Goal: Consume media (video, audio)

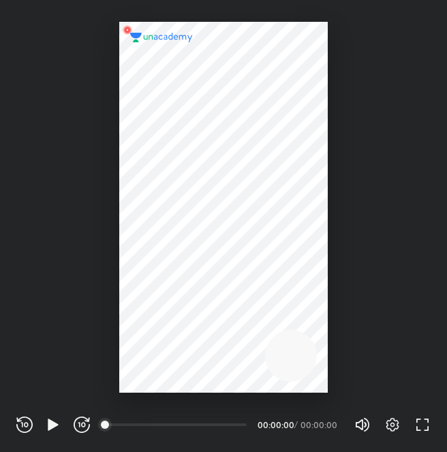
scroll to position [452, 447]
click at [389, 430] on icon "button" at bounding box center [392, 424] width 16 height 16
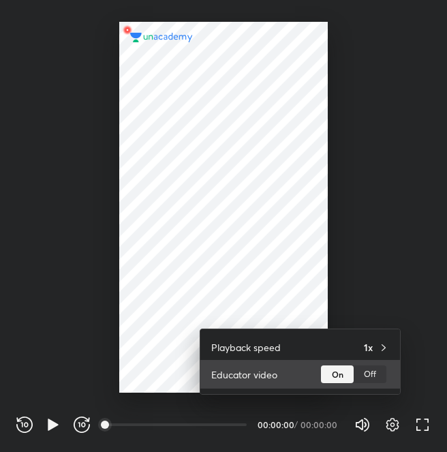
click at [372, 378] on div "Off" at bounding box center [370, 374] width 33 height 18
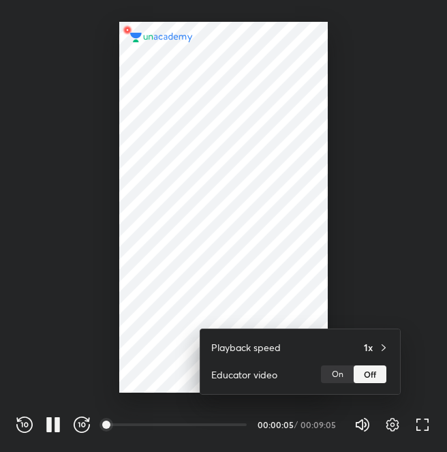
click at [82, 427] on div at bounding box center [223, 226] width 447 height 452
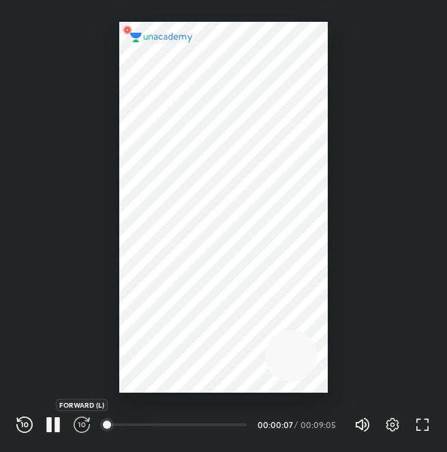
click at [81, 422] on icon "button" at bounding box center [82, 424] width 16 height 16
click at [33, 423] on div "REWIND (J) PAUSE (K) FORWARD (L)" at bounding box center [53, 424] width 74 height 16
click at [31, 423] on icon "button" at bounding box center [24, 424] width 16 height 16
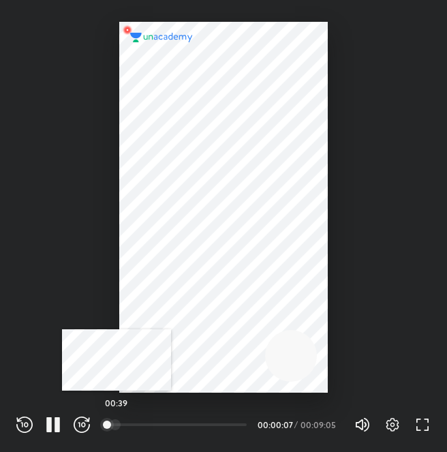
click at [117, 425] on div at bounding box center [115, 424] width 11 height 11
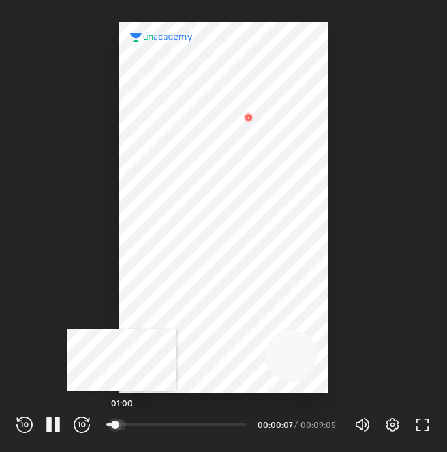
click at [122, 421] on div at bounding box center [120, 424] width 11 height 11
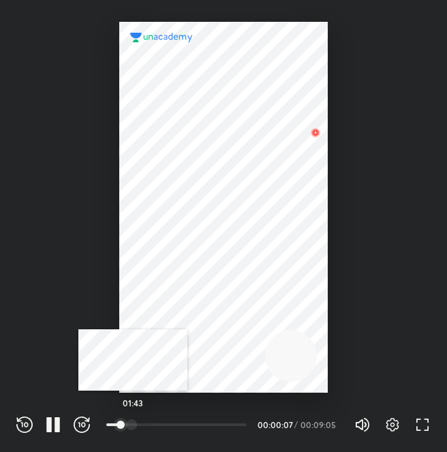
click at [133, 422] on div at bounding box center [131, 424] width 11 height 11
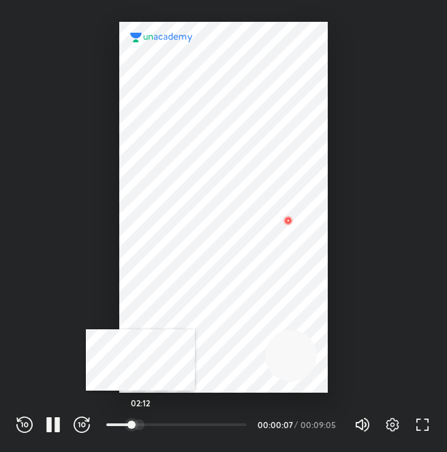
click at [140, 426] on div at bounding box center [139, 424] width 11 height 11
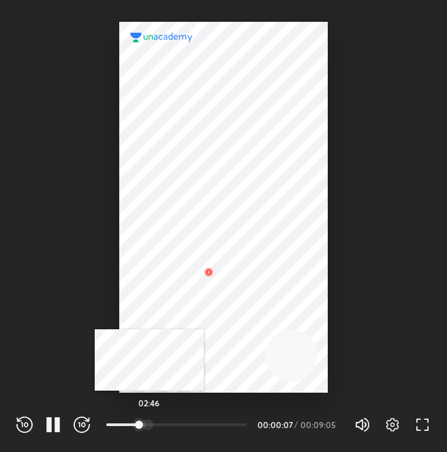
click at [149, 423] on div at bounding box center [147, 424] width 11 height 11
click at [153, 423] on div at bounding box center [151, 424] width 11 height 11
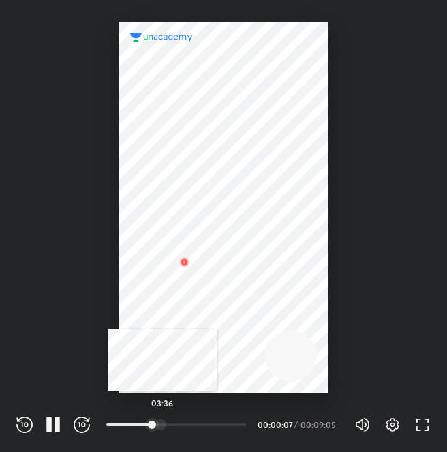
click at [162, 425] on div at bounding box center [160, 424] width 11 height 11
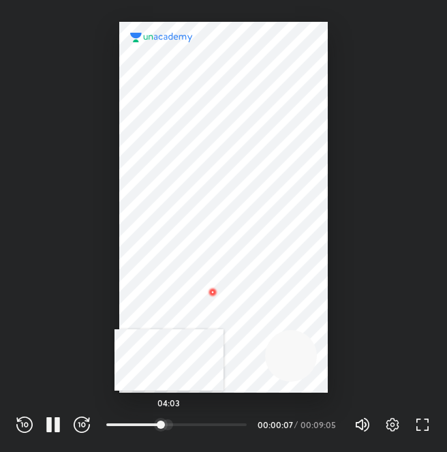
click at [169, 426] on div at bounding box center [167, 424] width 11 height 11
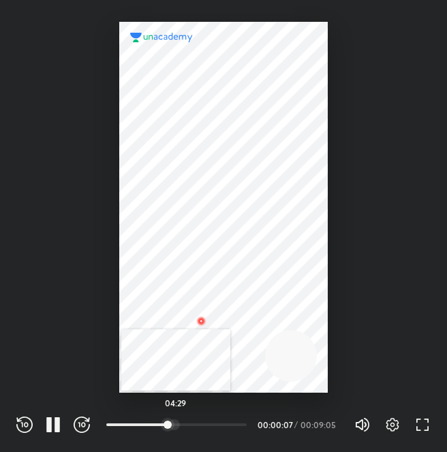
click at [176, 424] on div at bounding box center [174, 424] width 11 height 11
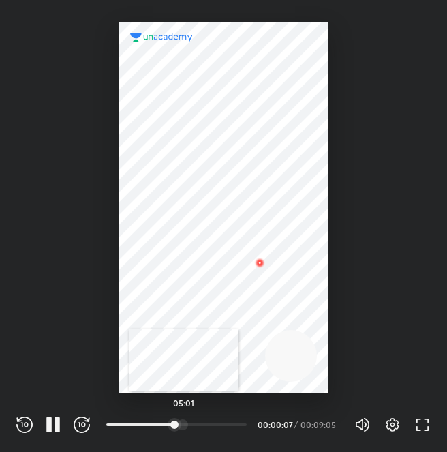
click at [184, 423] on div at bounding box center [182, 424] width 11 height 11
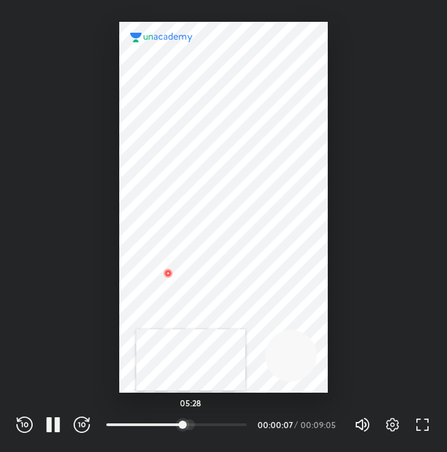
click at [191, 425] on div at bounding box center [189, 424] width 11 height 11
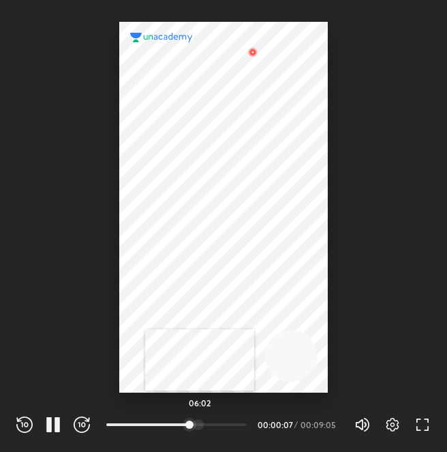
click at [199, 425] on div at bounding box center [198, 424] width 11 height 11
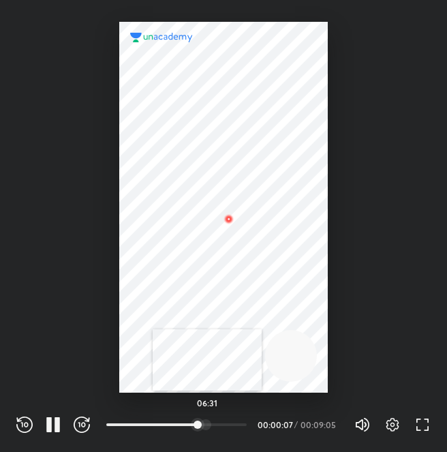
click at [207, 423] on div at bounding box center [205, 424] width 11 height 11
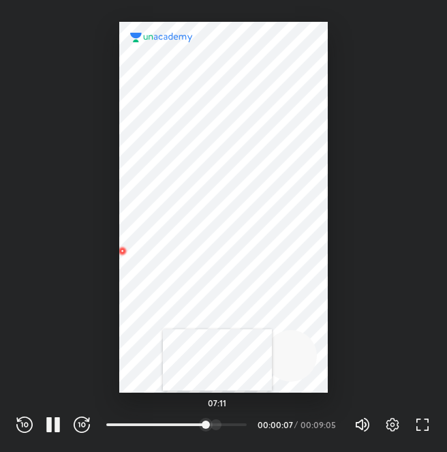
click at [217, 425] on div at bounding box center [216, 424] width 11 height 11
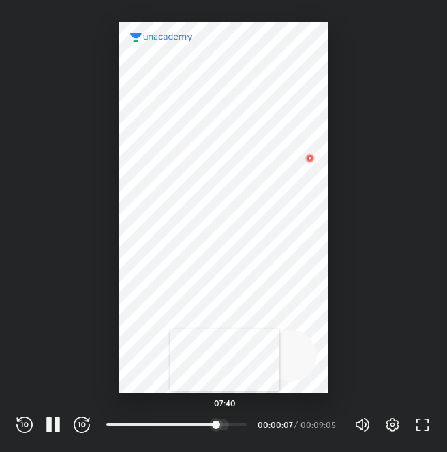
click at [225, 426] on div at bounding box center [223, 424] width 11 height 11
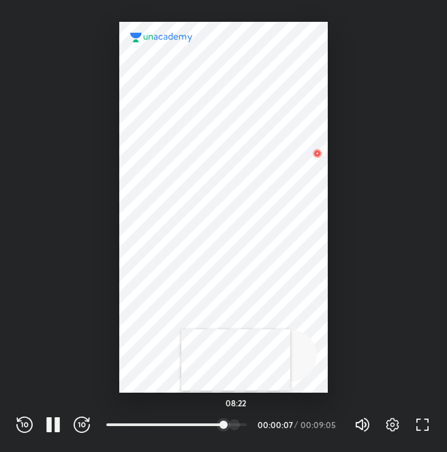
click at [236, 423] on div at bounding box center [234, 424] width 11 height 11
click at [241, 423] on div at bounding box center [239, 424] width 11 height 11
